Goal: Information Seeking & Learning: Find specific fact

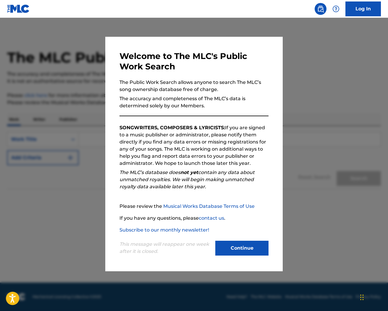
click at [256, 244] on button "Continue" at bounding box center [242, 247] width 53 height 15
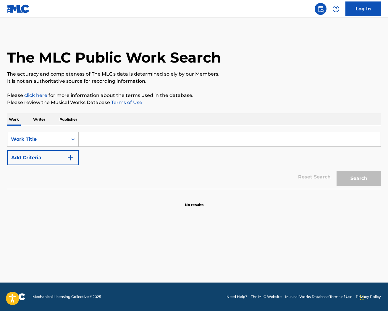
click at [130, 141] on input "Search Form" at bounding box center [230, 139] width 302 height 14
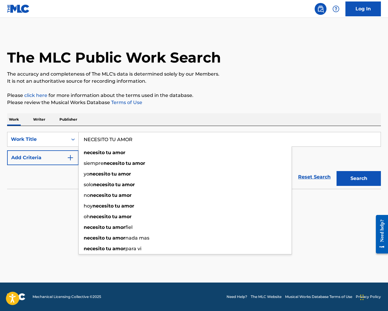
type input "NECESITO TU AMOR"
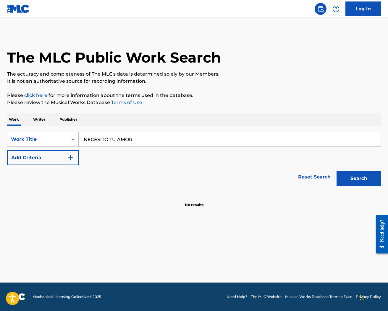
click at [39, 162] on button "Add Criteria" at bounding box center [43, 157] width 72 height 15
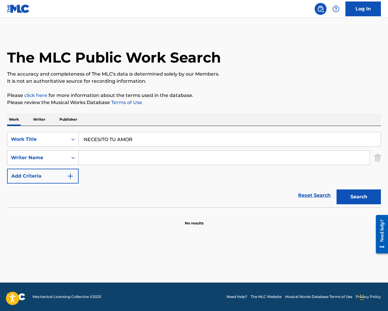
click at [99, 156] on input "Search Form" at bounding box center [224, 157] width 291 height 14
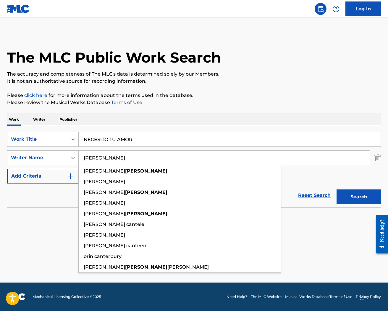
type input "[PERSON_NAME]"
click at [337, 189] on button "Search" at bounding box center [359, 196] width 44 height 15
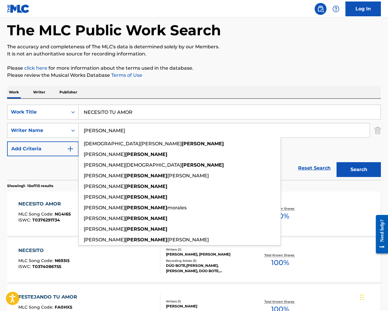
scroll to position [35, 0]
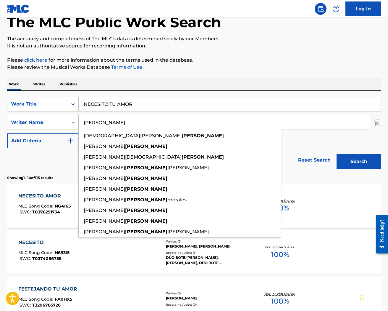
click at [63, 167] on div "Reset Search Search" at bounding box center [194, 160] width 374 height 24
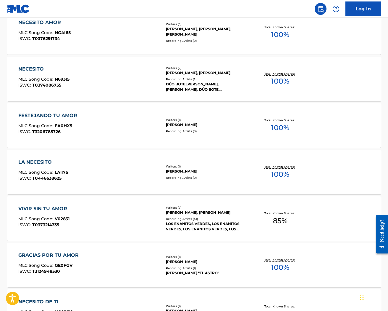
scroll to position [0, 0]
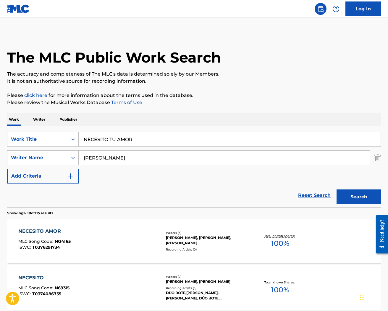
drag, startPoint x: 121, startPoint y: 134, endPoint x: 89, endPoint y: 132, distance: 32.1
click at [89, 132] on div "NECESITO TU AMOR" at bounding box center [230, 139] width 303 height 15
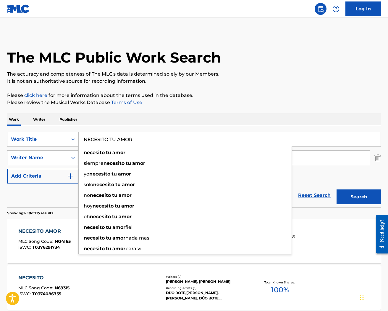
drag, startPoint x: 146, startPoint y: 143, endPoint x: 46, endPoint y: 127, distance: 100.9
click at [46, 127] on div "SearchWithCriteria322c41b8-1152-49c9-bcb7-b59eb406eec2 Work Title NECESITO TU A…" at bounding box center [194, 166] width 374 height 81
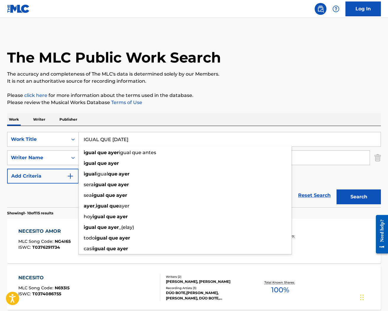
type input "IGUAL QUE [DATE]"
click at [337, 189] on button "Search" at bounding box center [359, 196] width 44 height 15
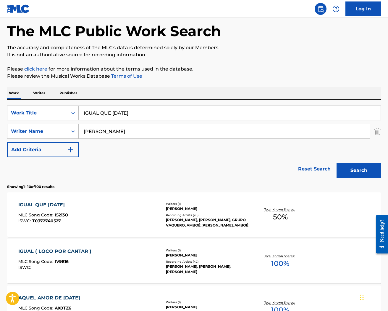
scroll to position [25, 0]
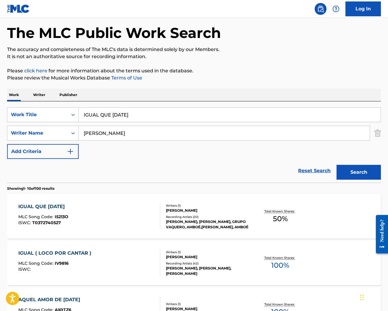
click at [192, 219] on div "[PERSON_NAME], [PERSON_NAME], GRUPO VAQUERO, AMBOÉ,[PERSON_NAME], AMBOÉ" at bounding box center [207, 224] width 83 height 11
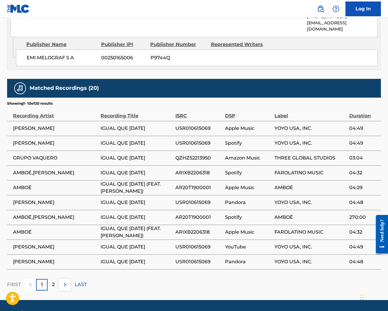
scroll to position [416, 0]
